Goal: Transaction & Acquisition: Subscribe to service/newsletter

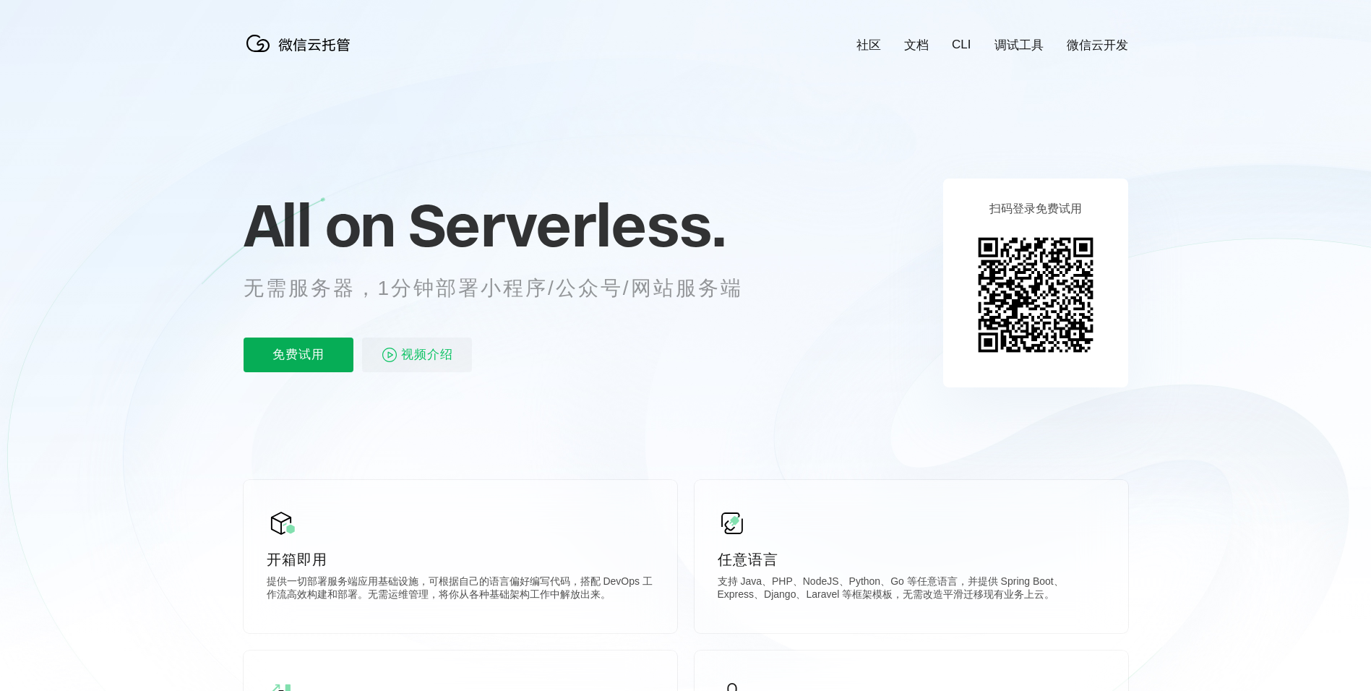
click at [303, 359] on p "免费试用" at bounding box center [299, 355] width 110 height 35
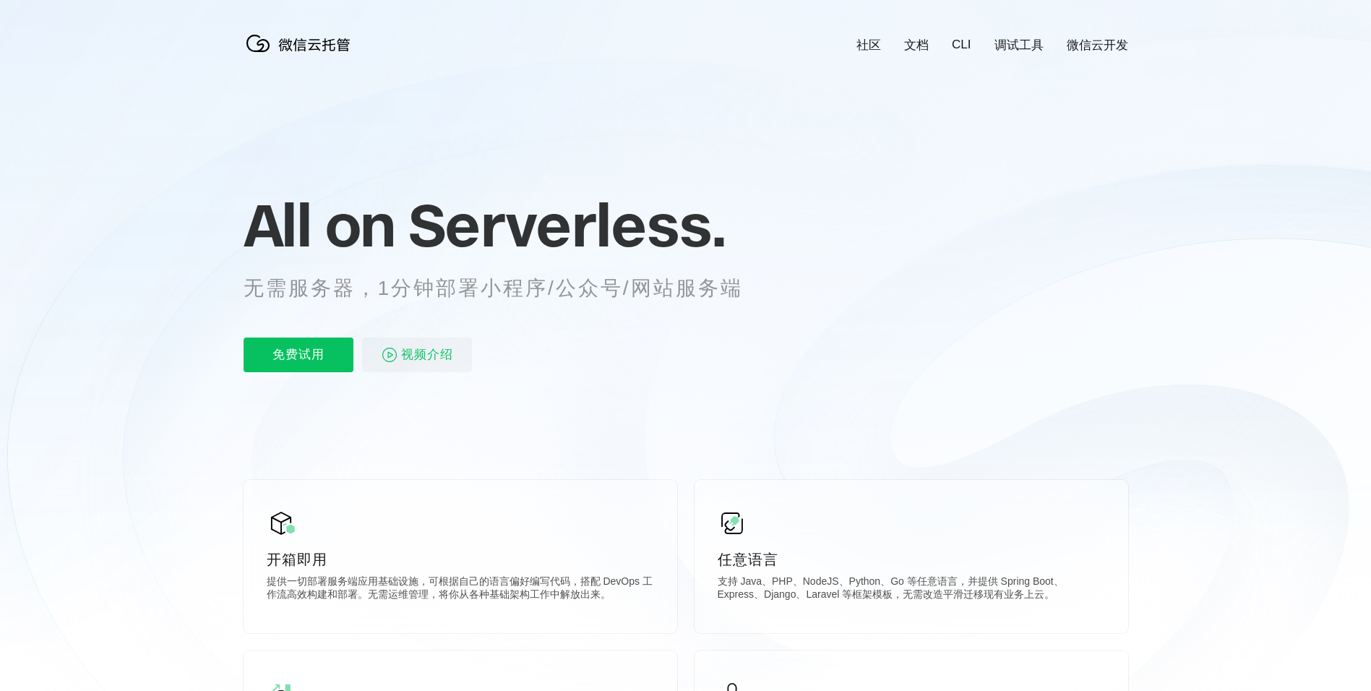
scroll to position [0, 2570]
